Goal: Task Accomplishment & Management: Manage account settings

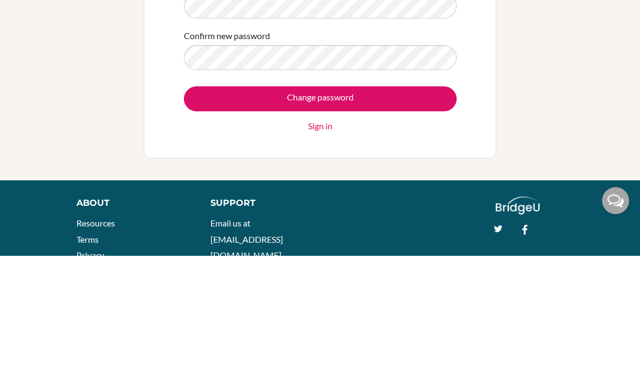
click at [425, 209] on input "Change password" at bounding box center [320, 221] width 273 height 25
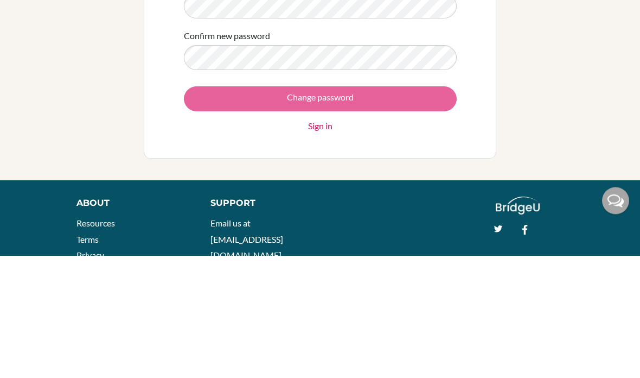
click at [346, 209] on div "Change password Sign in" at bounding box center [320, 232] width 273 height 46
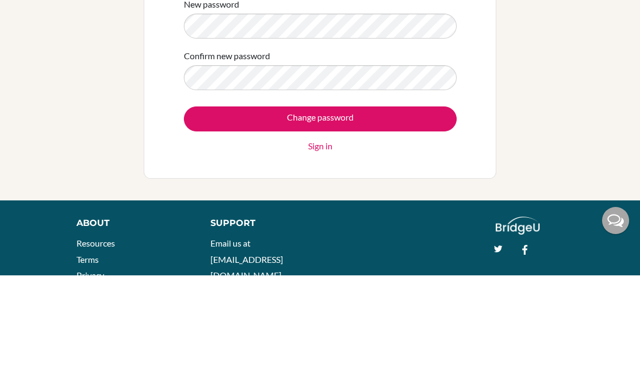
click at [400, 209] on input "Change password" at bounding box center [320, 221] width 273 height 25
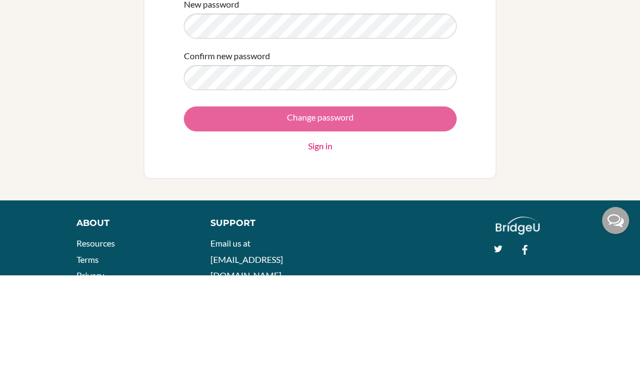
click at [413, 209] on div "Change password Sign in" at bounding box center [320, 232] width 273 height 46
